Goal: Navigation & Orientation: Go to known website

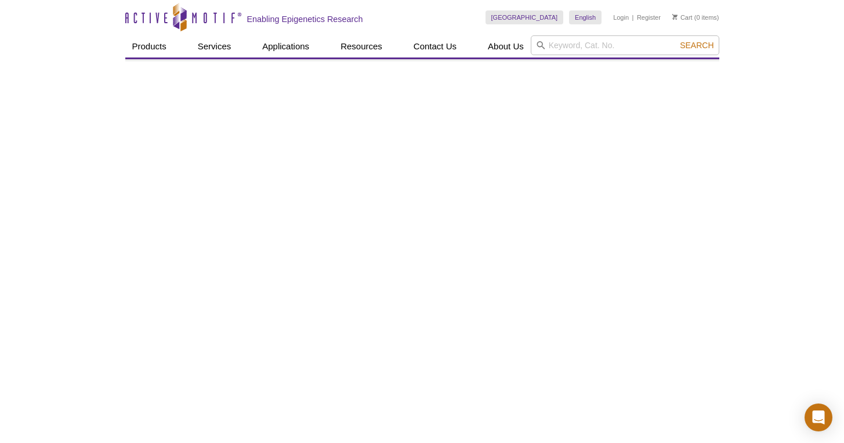
click at [155, 26] on icon "Active Motif Logo" at bounding box center [183, 17] width 116 height 28
